Goal: Task Accomplishment & Management: Use online tool/utility

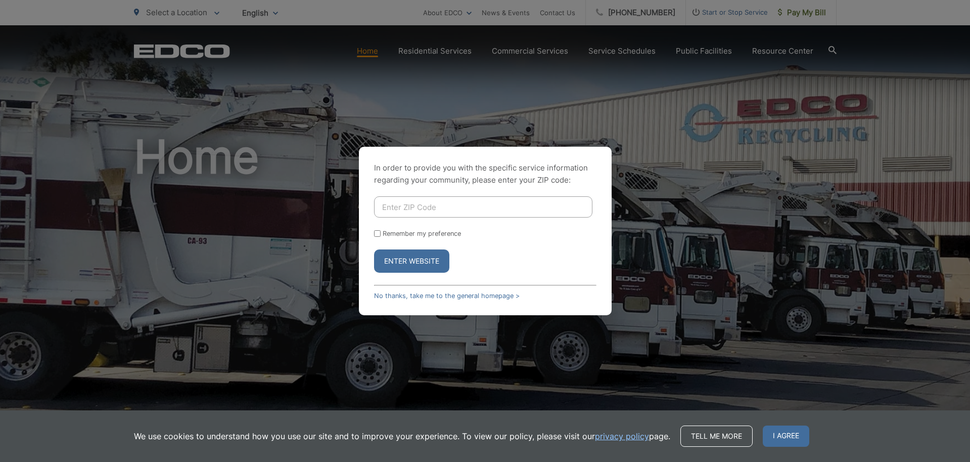
click at [435, 214] on input "Enter ZIP Code" at bounding box center [483, 206] width 218 height 21
type input "92011"
click at [378, 232] on input "Remember my preference" at bounding box center [377, 233] width 7 height 7
checkbox input "true"
click at [412, 206] on input "92011" at bounding box center [483, 206] width 218 height 21
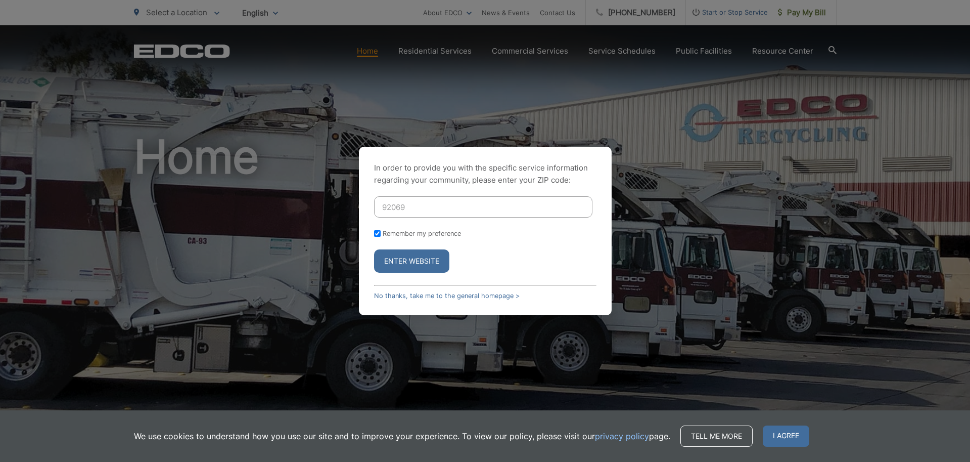
type input "92069"
click at [421, 260] on button "Enter Website" at bounding box center [411, 260] width 75 height 23
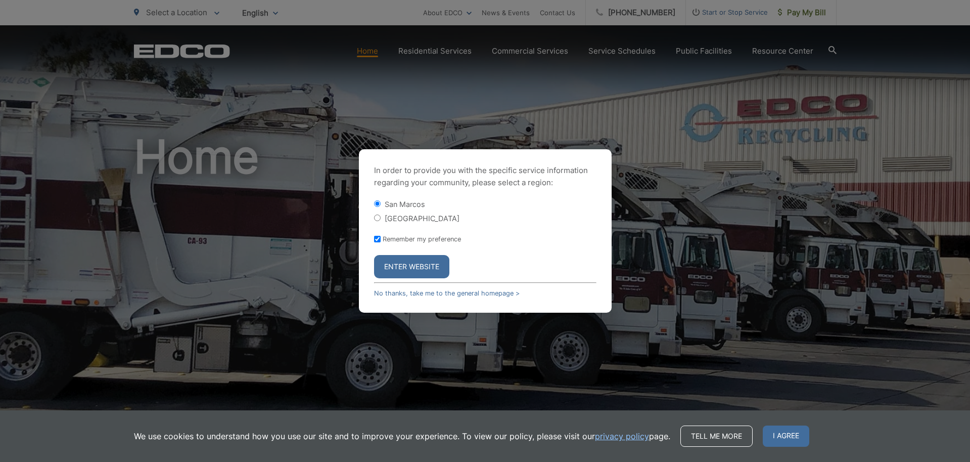
click at [413, 269] on button "Enter Website" at bounding box center [411, 266] width 75 height 23
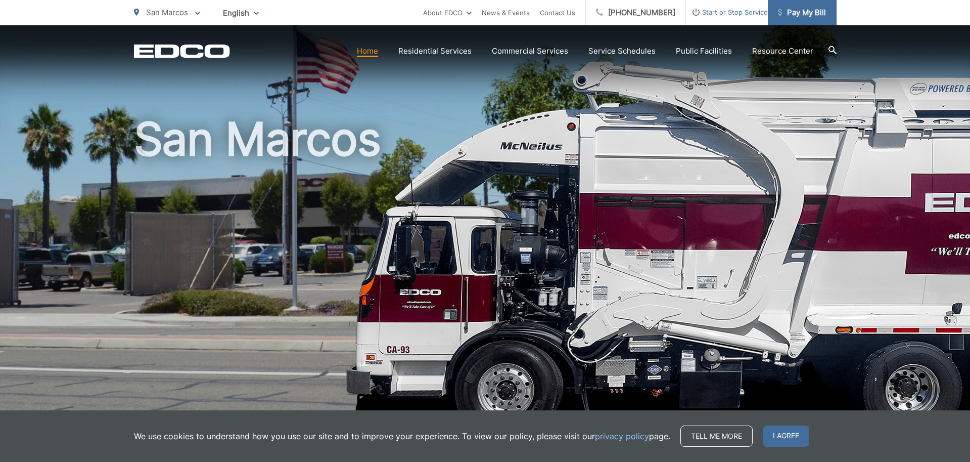
scroll to position [18, 1]
click at [799, 15] on span "Pay My Bill" at bounding box center [802, 13] width 48 height 12
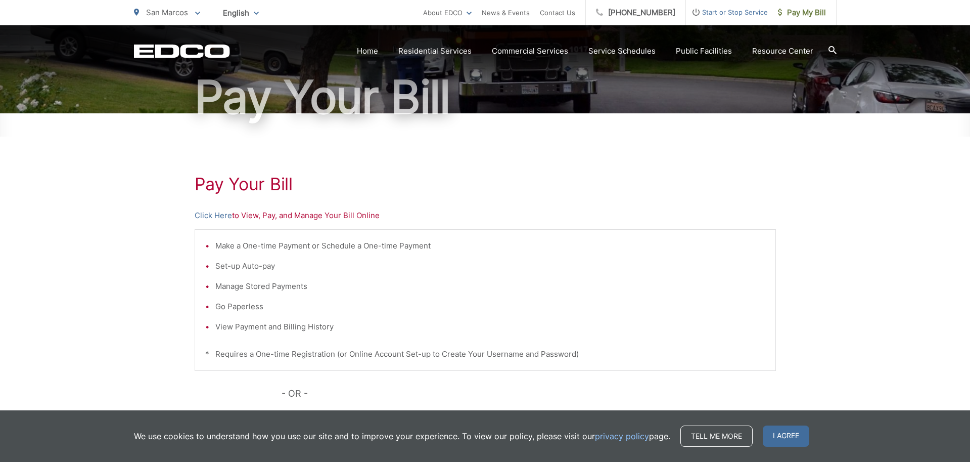
scroll to position [90, 0]
click at [273, 328] on li "View Payment and Billing History" at bounding box center [490, 326] width 550 height 12
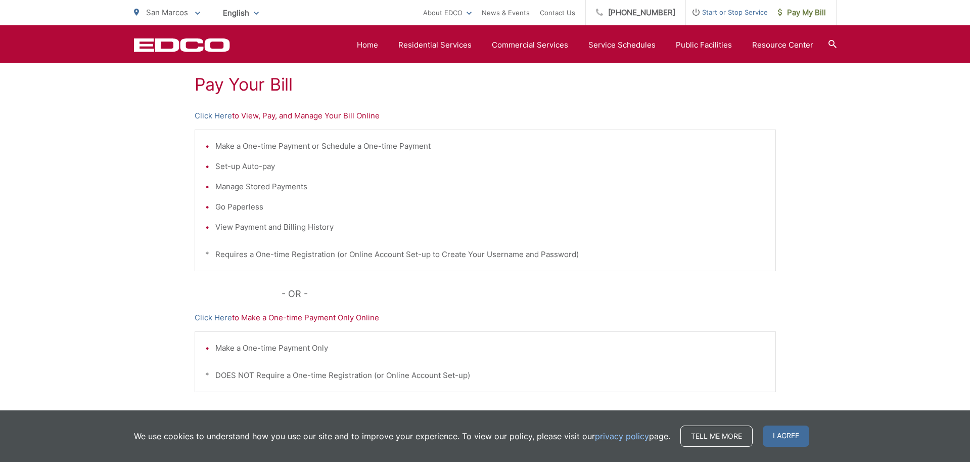
scroll to position [189, 0]
click at [214, 117] on link "Click Here" at bounding box center [213, 116] width 37 height 12
